Goal: Find contact information: Obtain details needed to contact an individual or organization

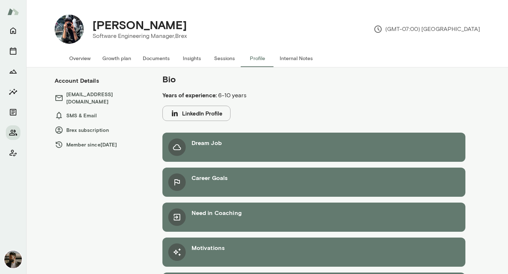
click at [58, 111] on icon at bounding box center [59, 115] width 9 height 9
click at [83, 61] on button "Overview" at bounding box center [79, 58] width 33 height 17
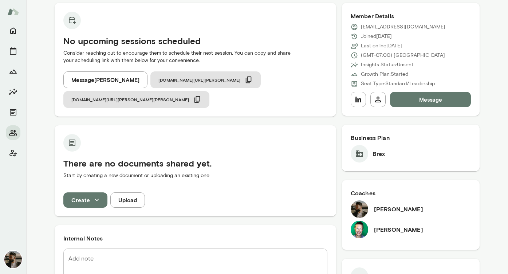
scroll to position [99, 0]
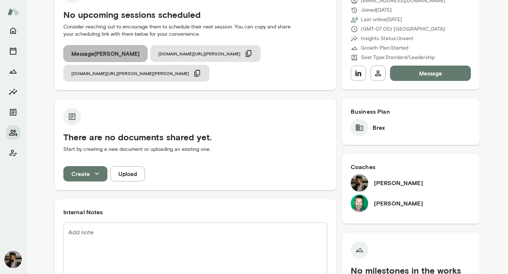
click at [125, 51] on button "Message Mehtab Chithiwala" at bounding box center [105, 53] width 84 height 17
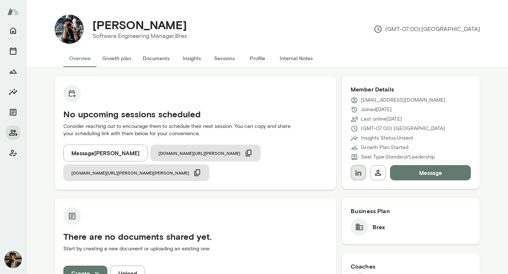
click at [361, 176] on icon "button" at bounding box center [358, 172] width 9 height 9
click at [110, 146] on button "Message Mehtab Chithiwala" at bounding box center [105, 153] width 84 height 17
click at [415, 173] on button "Message" at bounding box center [430, 172] width 81 height 15
click at [398, 100] on p "mchithiwala@brex.com" at bounding box center [403, 100] width 84 height 7
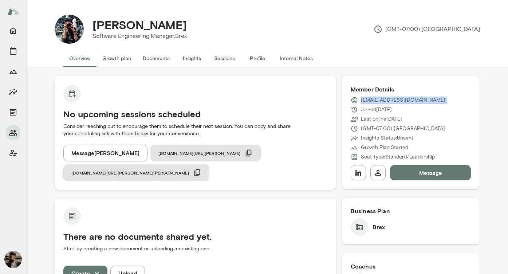
click at [398, 100] on p "mchithiwala@brex.com" at bounding box center [403, 100] width 84 height 7
copy div "mchithiwala@brex.com"
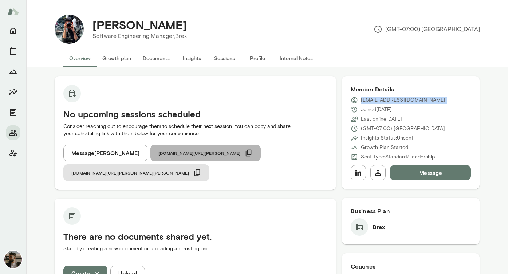
click at [245, 151] on icon "button" at bounding box center [248, 153] width 6 height 7
